Goal: Information Seeking & Learning: Learn about a topic

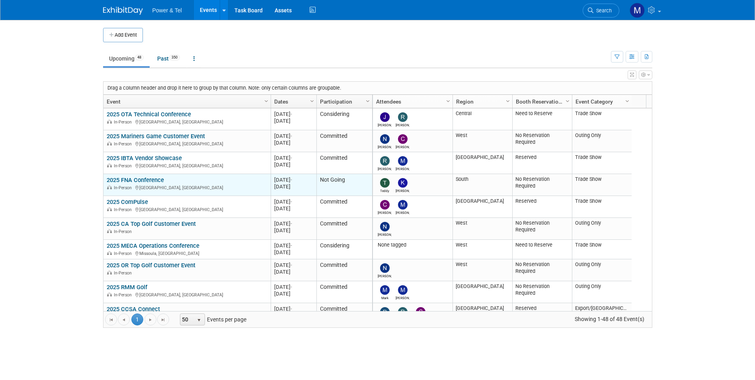
click at [156, 178] on link "2025 FNA Conference" at bounding box center [135, 179] width 57 height 7
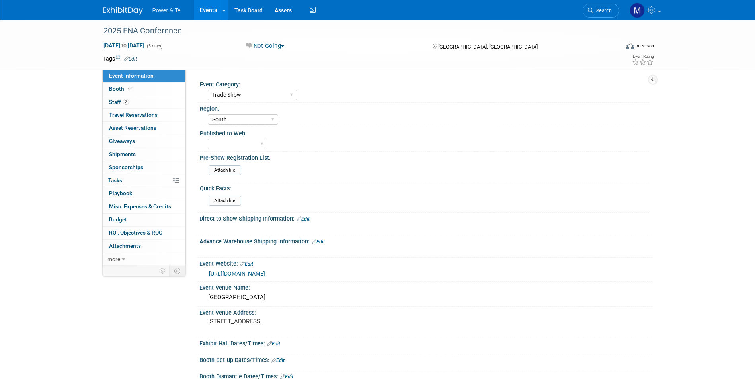
select select "Trade Show"
select select "South"
click at [138, 102] on link "2 Staff 2" at bounding box center [144, 102] width 83 height 13
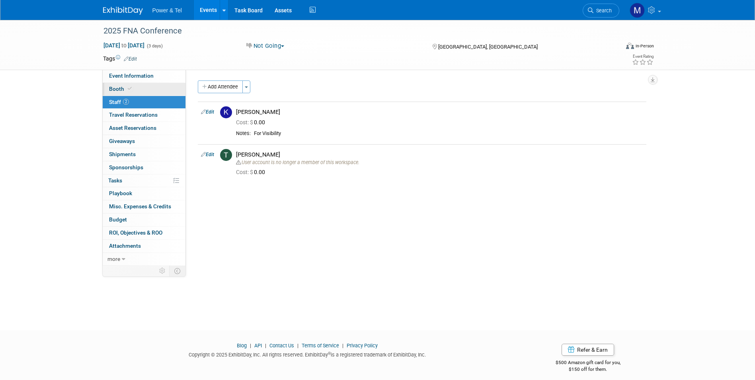
click at [141, 86] on link "Booth" at bounding box center [144, 89] width 83 height 13
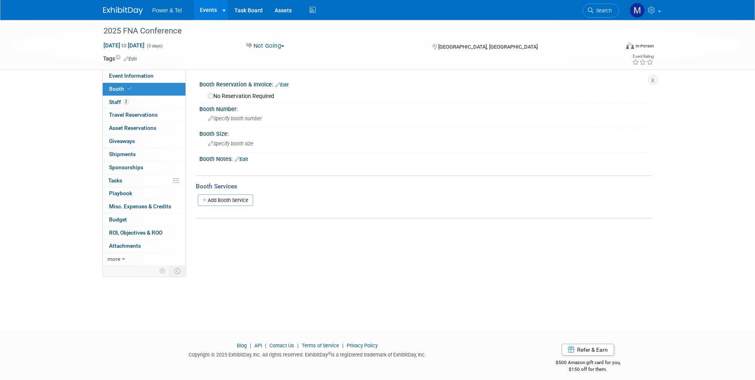
click at [153, 69] on div "2025 FNA Conference Sep 8, 2025 to Sep 10, 2025 (3 days) Sep 8, 2025 to Sep 10,…" at bounding box center [377, 45] width 561 height 50
click at [157, 76] on link "Event Information" at bounding box center [144, 76] width 83 height 13
select select "Trade Show"
select select "South"
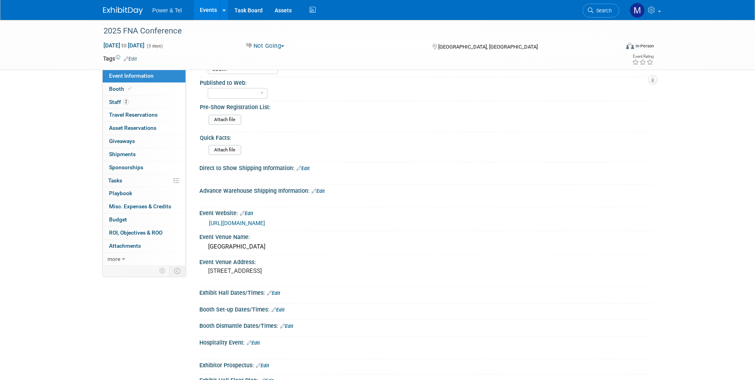
scroll to position [80, 0]
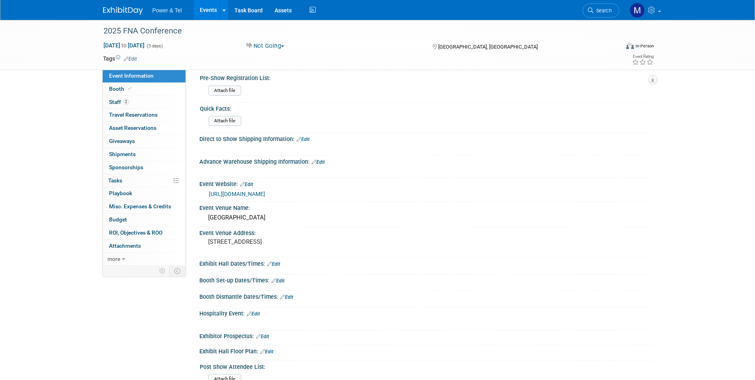
click at [265, 194] on link "[URL][DOMAIN_NAME]" at bounding box center [237, 194] width 56 height 6
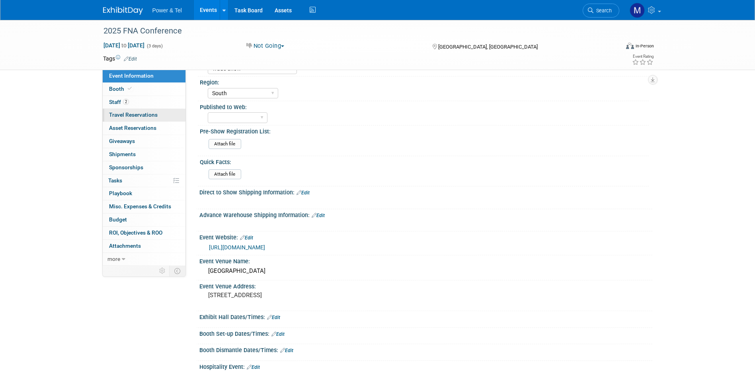
scroll to position [0, 0]
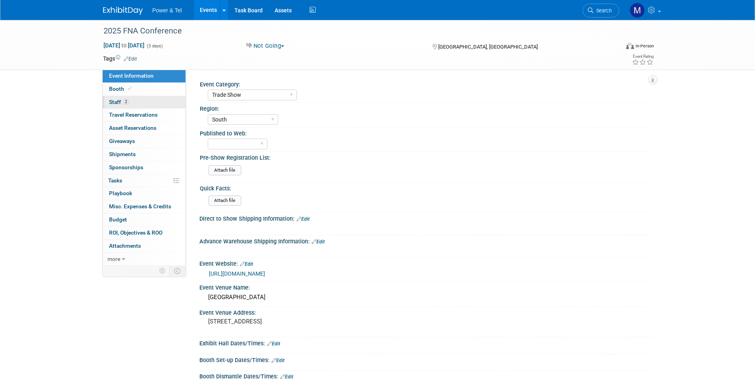
click at [146, 100] on link "2 Staff 2" at bounding box center [144, 102] width 83 height 13
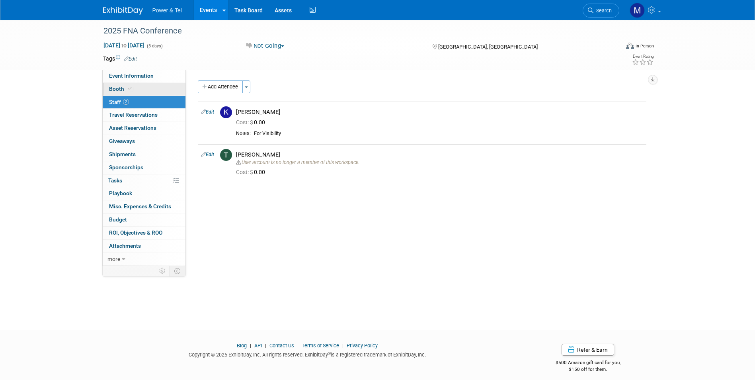
click at [151, 92] on link "Booth" at bounding box center [144, 89] width 83 height 13
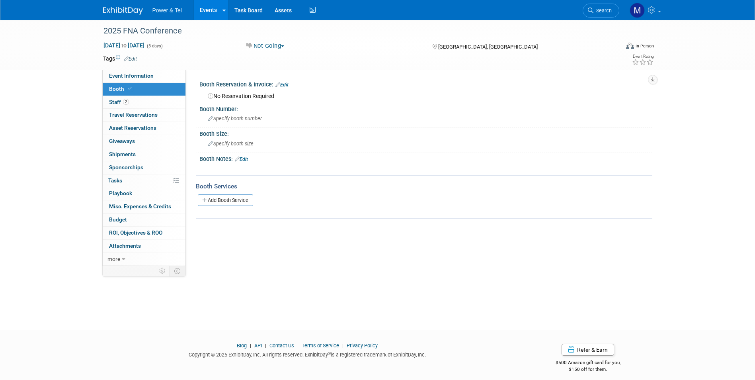
click at [150, 64] on div "Tags Edit Event Rating" at bounding box center [378, 60] width 563 height 14
click at [156, 78] on link "Event Information" at bounding box center [144, 76] width 83 height 13
select select "Trade Show"
select select "South"
